Goal: Find specific page/section: Find specific page/section

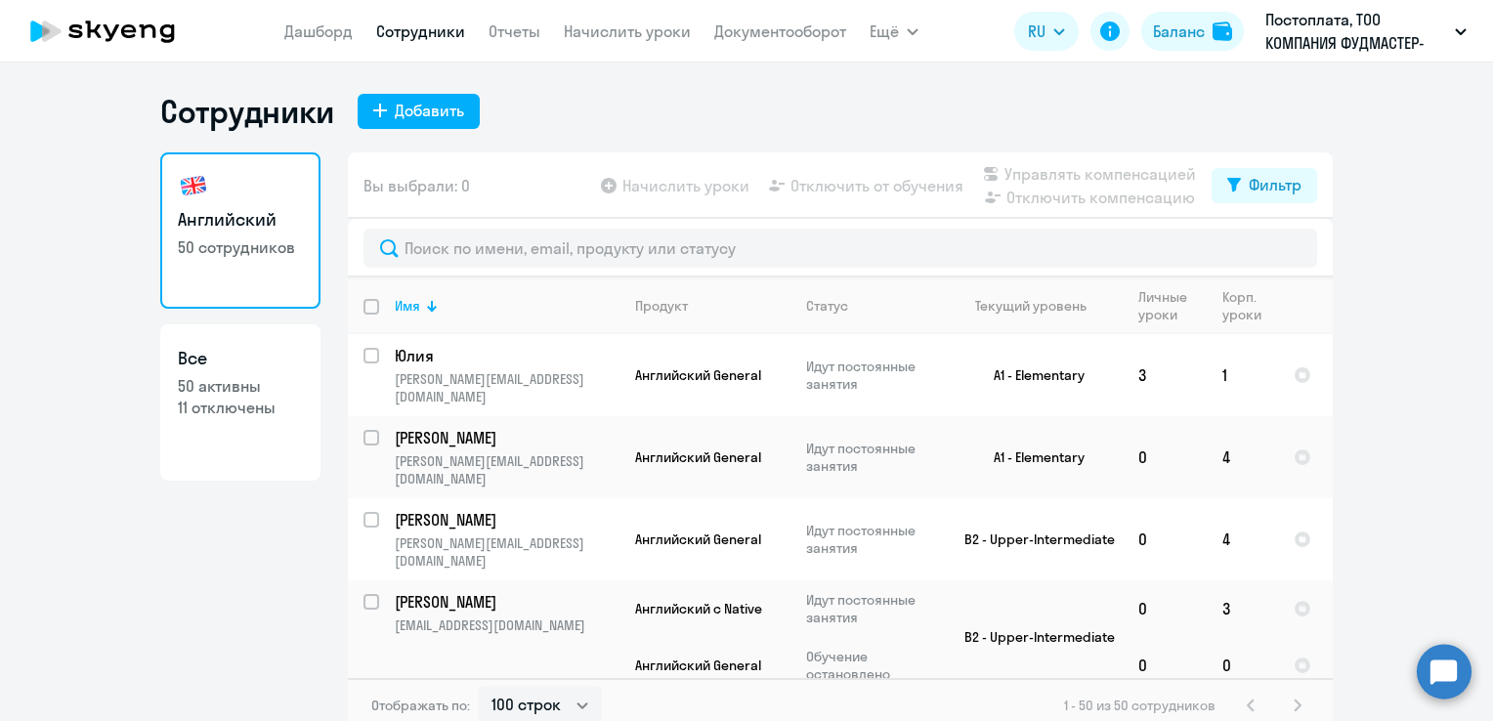
select select "100"
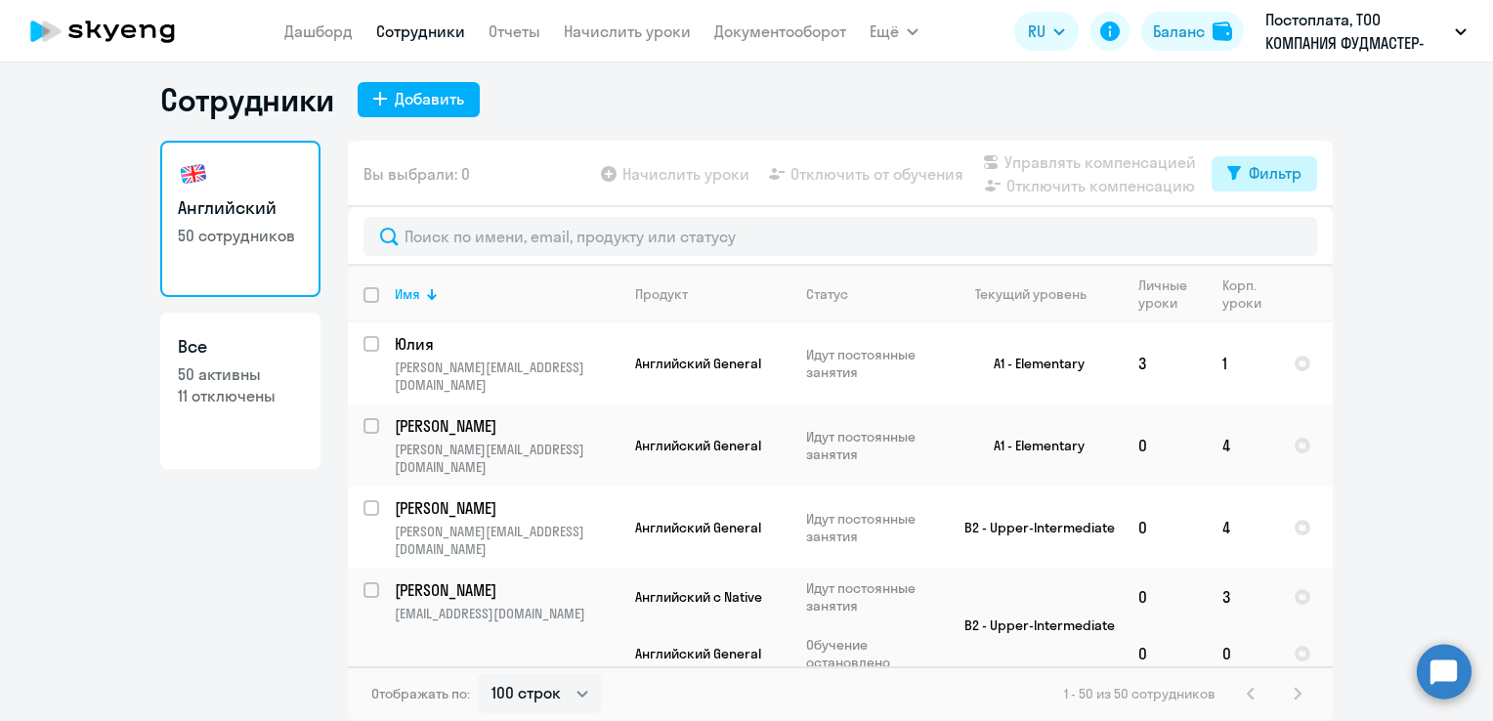
click at [1256, 174] on div "Фильтр" at bounding box center [1274, 172] width 53 height 23
click at [1276, 237] on span at bounding box center [1276, 238] width 33 height 20
click at [1260, 237] on input "checkbox" at bounding box center [1259, 236] width 1 height 1
click at [1395, 378] on ng-component "Сотрудники Добавить Английский 50 сотрудников Все 50 активны 11 отключены Вы вы…" at bounding box center [746, 400] width 1493 height 641
click at [1454, 302] on ng-component "Сотрудники Добавить Английский 50 сотрудников Все 50 активны 11 отключены Вы вы…" at bounding box center [746, 400] width 1493 height 641
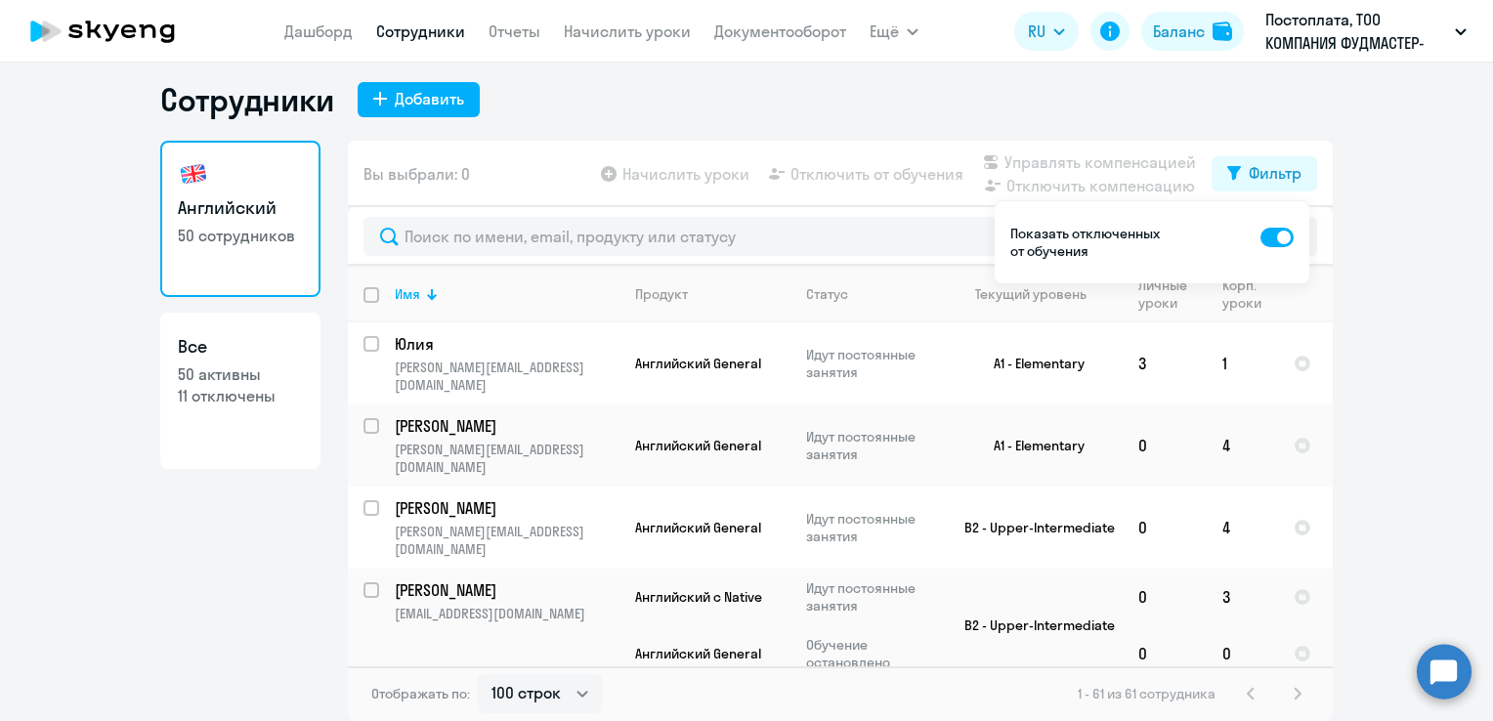
click at [1429, 292] on ng-component "Сотрудники Добавить Английский 50 сотрудников Все 50 активны 11 отключены Вы вы…" at bounding box center [746, 400] width 1493 height 641
click at [1275, 238] on span at bounding box center [1276, 238] width 33 height 20
click at [1260, 237] on input "checkbox" at bounding box center [1259, 236] width 1 height 1
checkbox input "false"
click at [1355, 355] on ng-component "Сотрудники Добавить Английский 50 сотрудников Все 50 активны 11 отключены Вы вы…" at bounding box center [746, 400] width 1493 height 641
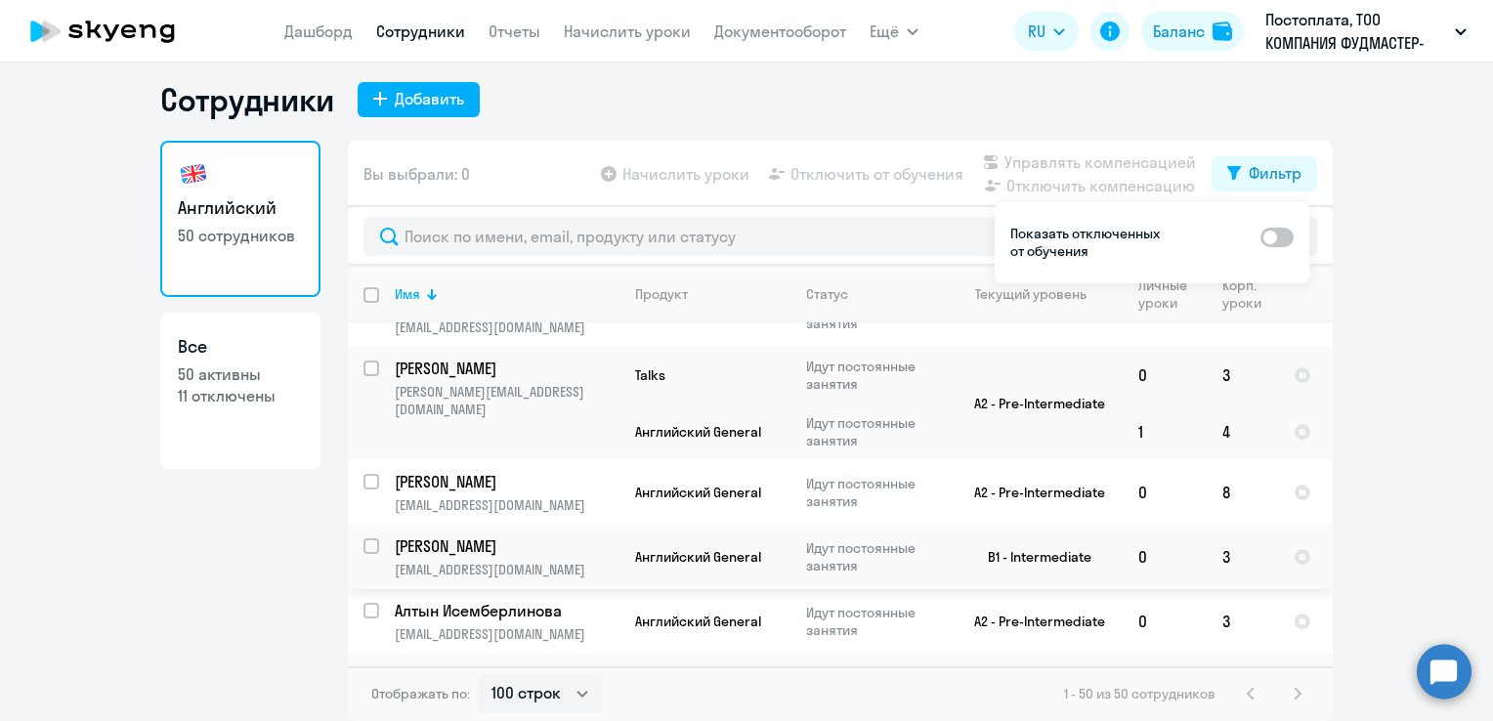
scroll to position [1172, 0]
